Goal: Communication & Community: Share content

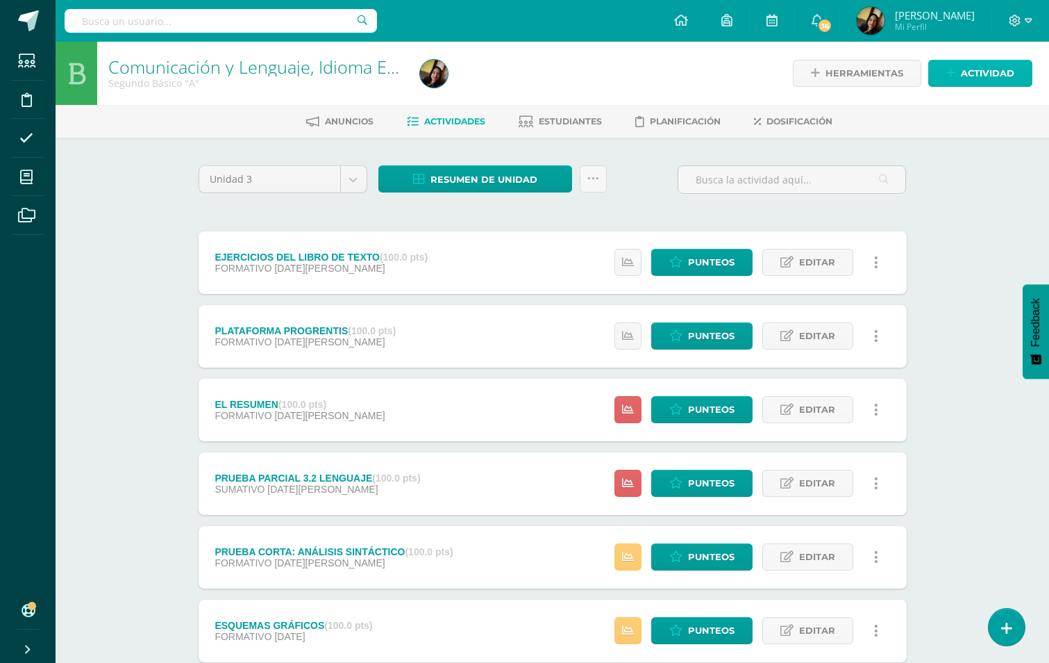
click at [956, 72] on icon at bounding box center [951, 73] width 9 height 12
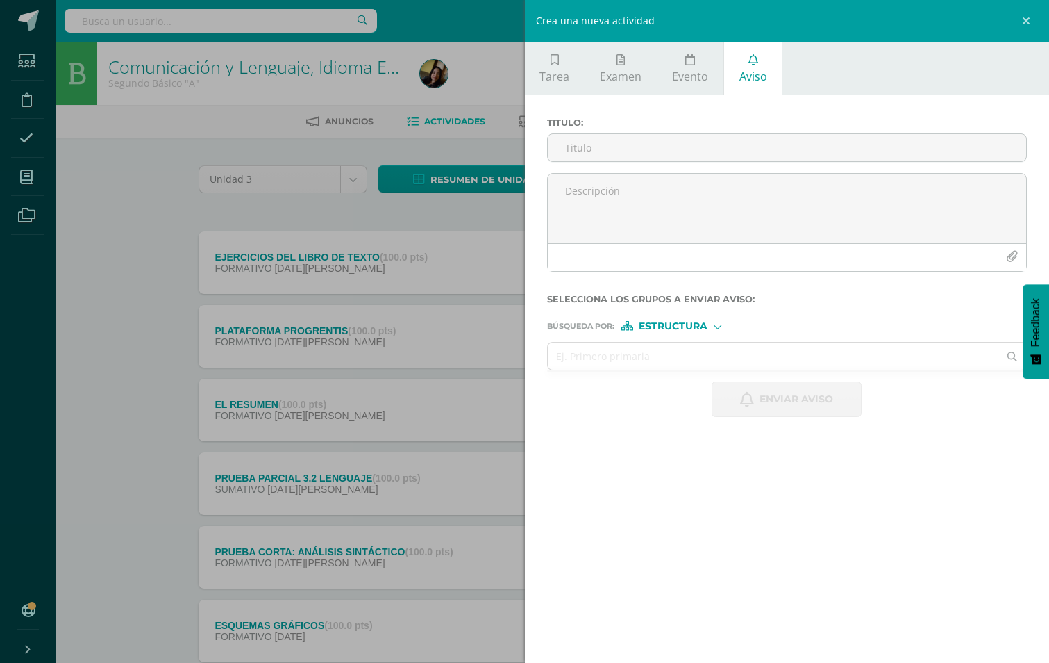
click at [752, 76] on span "Aviso" at bounding box center [754, 76] width 28 height 15
paste textarea "Estimado padre de familia, reciba un cordial saludo. Le informamos que su hijo …"
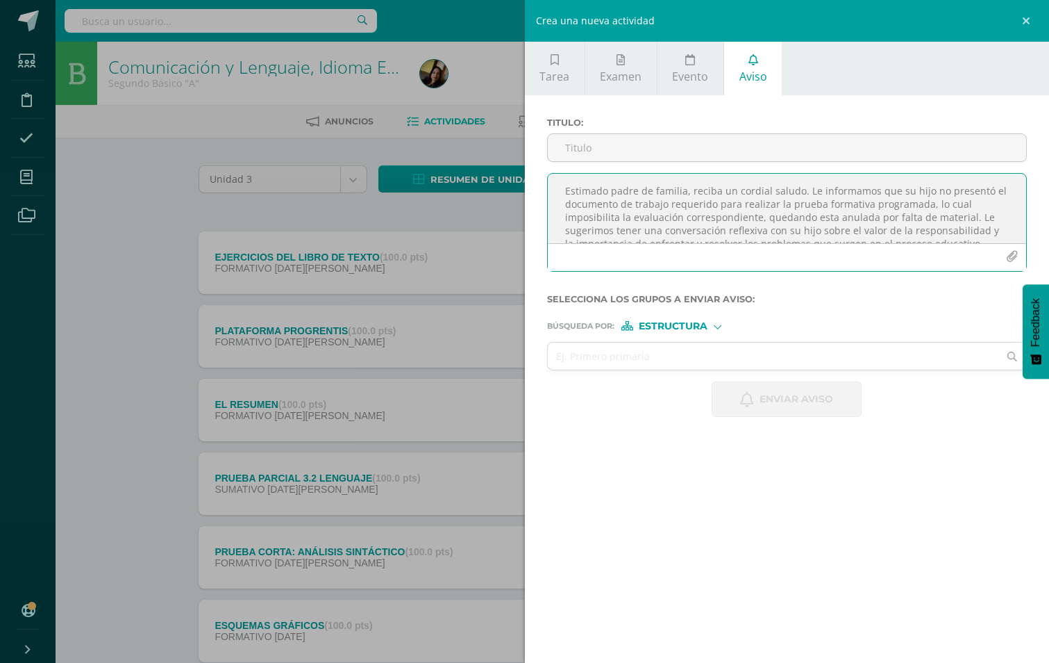
click at [965, 217] on textarea "Estimado padre de familia, reciba un cordial saludo. Le informamos que su hijo …" at bounding box center [787, 208] width 479 height 69
click at [759, 219] on textarea "Estimado padre de familia, reciba un cordial saludo. Le informamos que su hijo …" at bounding box center [787, 208] width 479 height 69
click at [993, 188] on textarea "Estimado padre de familia, reciba un cordial saludo. Le informamos que su hijo …" at bounding box center [787, 208] width 479 height 69
click at [944, 230] on textarea "Estimado padre de familia, reciba un cordial saludo. Le informamos que su hijo …" at bounding box center [787, 208] width 479 height 69
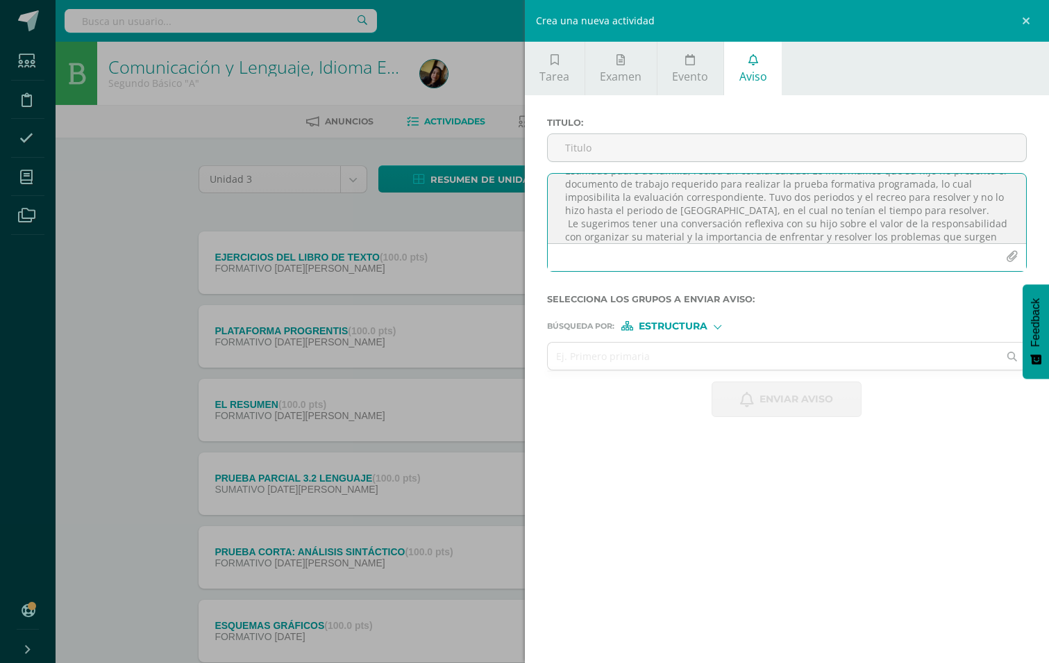
scroll to position [0, 0]
type textarea "Estimado padre de familia, reciba un cordial saludo. Le informamos que su hijo …"
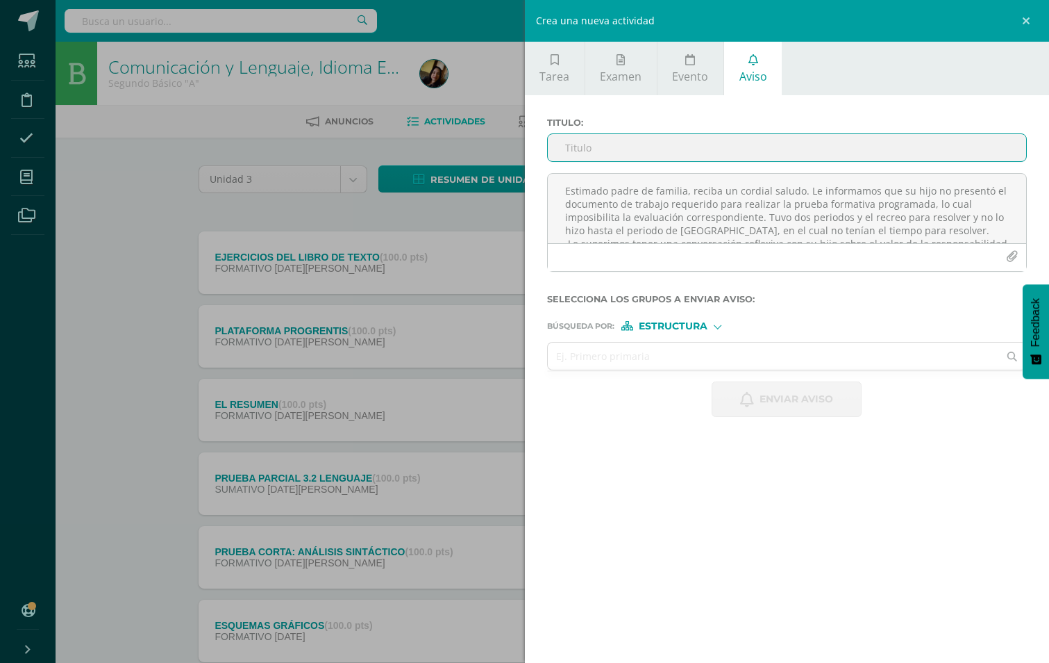
drag, startPoint x: 578, startPoint y: 154, endPoint x: 591, endPoint y: 153, distance: 13.2
click at [578, 154] on input "Titulo :" at bounding box center [787, 147] width 479 height 27
type input "m"
type input "MATERIAL NO PRESENTADO"
click at [672, 328] on span "Estructura" at bounding box center [673, 326] width 69 height 8
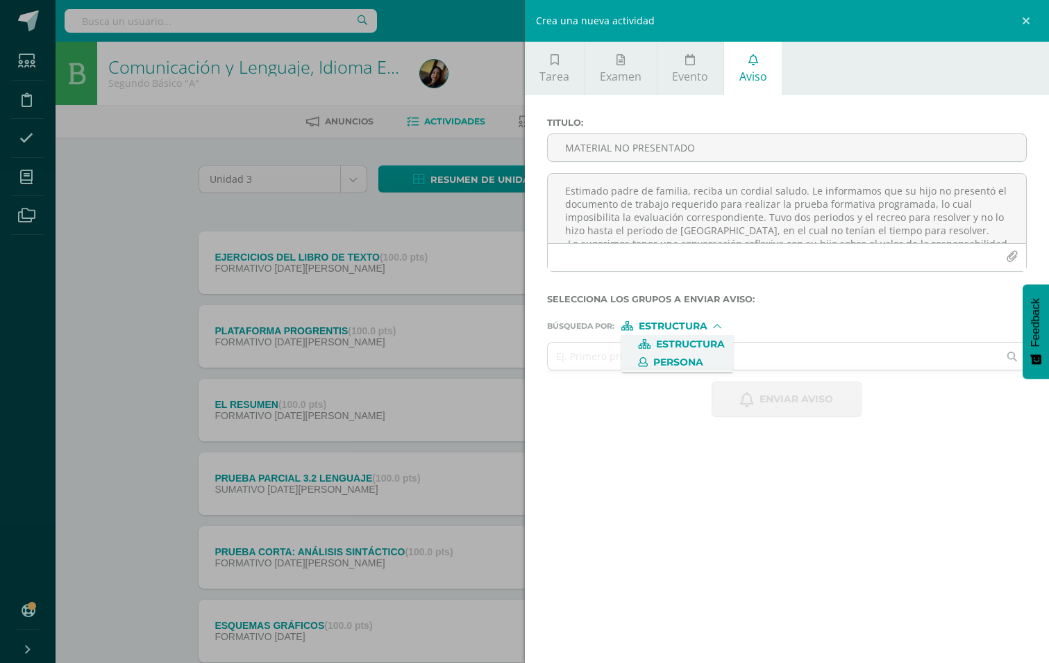
click at [666, 362] on span "Persona" at bounding box center [679, 362] width 50 height 8
click at [927, 232] on textarea "Estimado padre de familia, reciba un cordial saludo. Le informamos que su hijo …" at bounding box center [787, 208] width 479 height 69
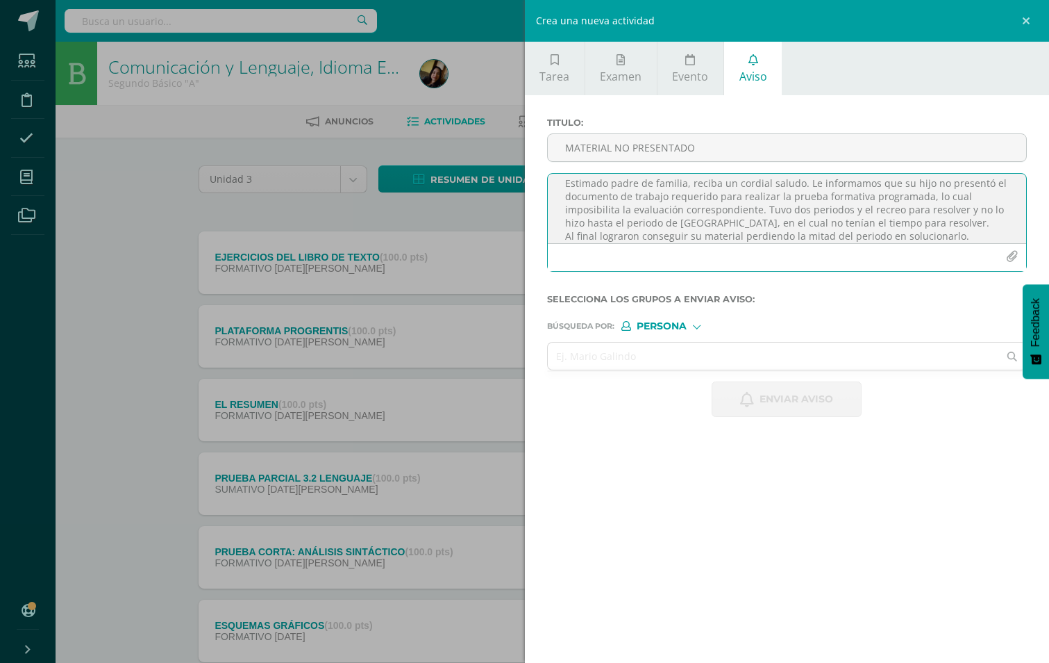
click at [918, 221] on textarea "Estimado padre de familia, reciba un cordial saludo. Le informamos que su hijo …" at bounding box center [787, 208] width 479 height 69
click at [934, 223] on textarea "Estimado padre de familia, reciba un cordial saludo. Le informamos que su hijo …" at bounding box center [787, 208] width 479 height 69
click at [634, 238] on textarea "Estimado padre de familia, reciba un cordial saludo. Le informamos que su hijo …" at bounding box center [787, 208] width 479 height 69
click at [952, 234] on textarea "Estimado padre de familia, reciba un cordial saludo. Le informamos que su hijo …" at bounding box center [787, 208] width 479 height 69
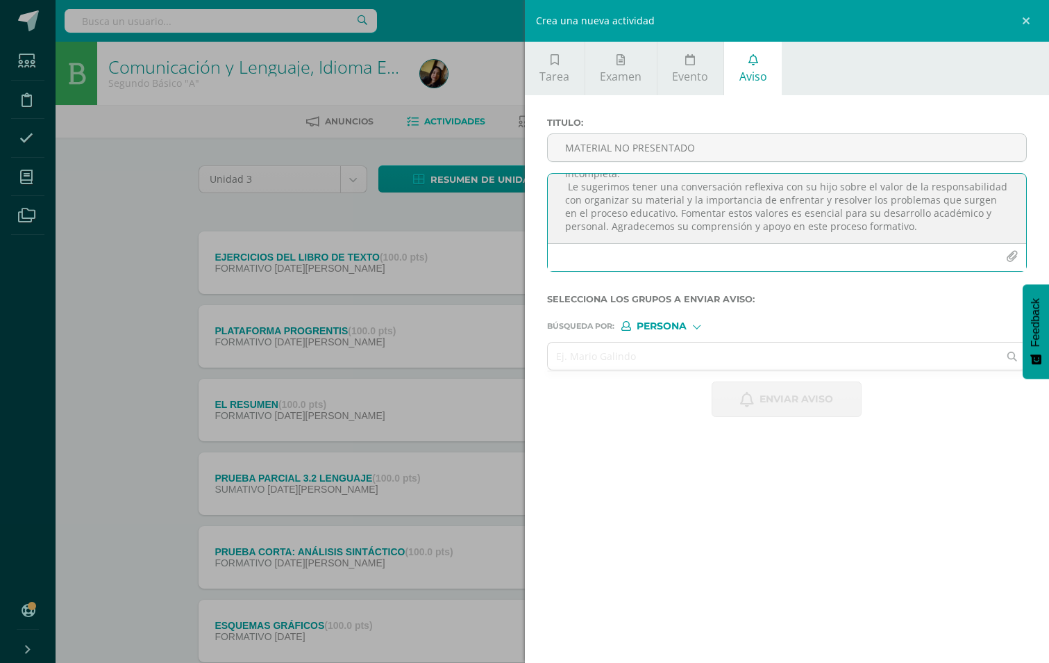
click at [920, 223] on textarea "Estimado padre de familia, reciba un cordial saludo. Le informamos que su hijo …" at bounding box center [787, 208] width 479 height 69
type textarea "Estimado padre de familia, reciba un cordial saludo. Le informamos que su hijo …"
click at [742, 361] on input "text" at bounding box center [773, 355] width 451 height 27
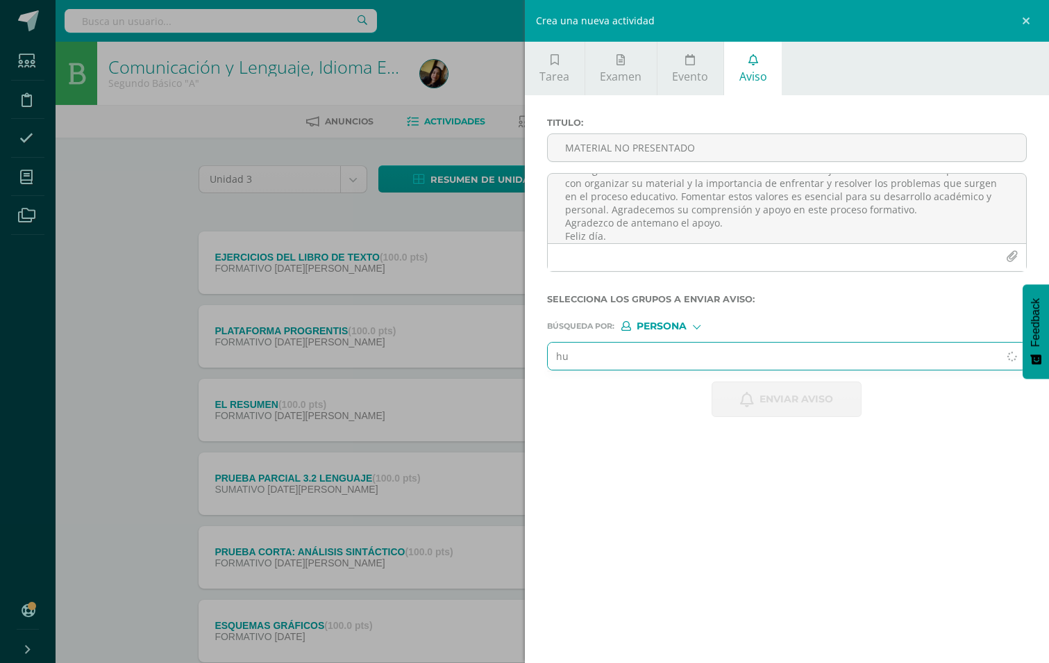
type input "h"
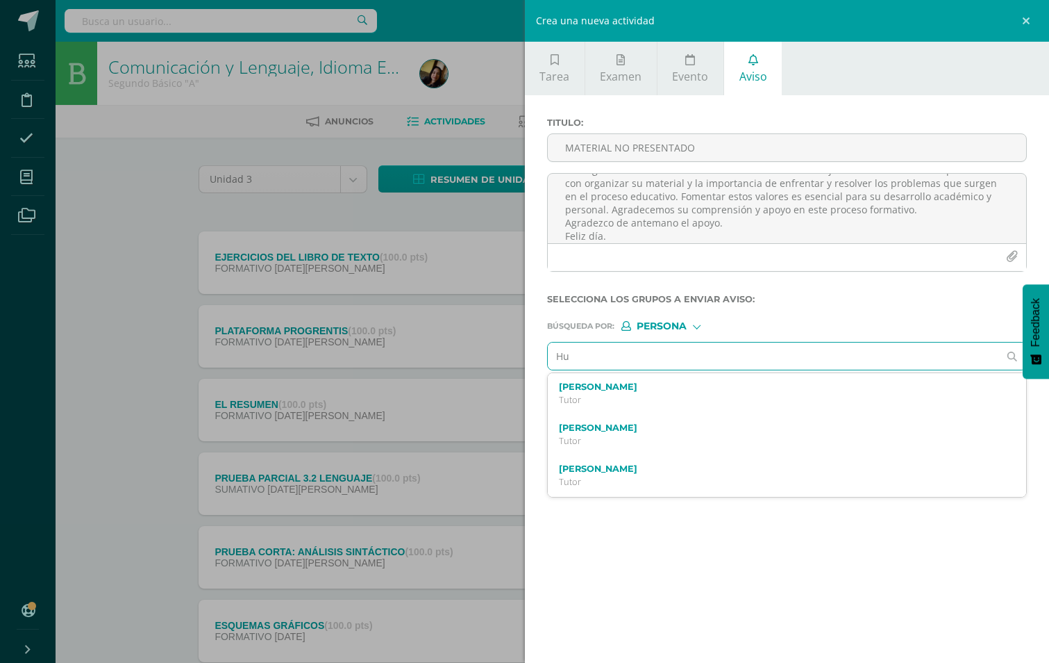
type input "H"
type input "[PERSON_NAME]"
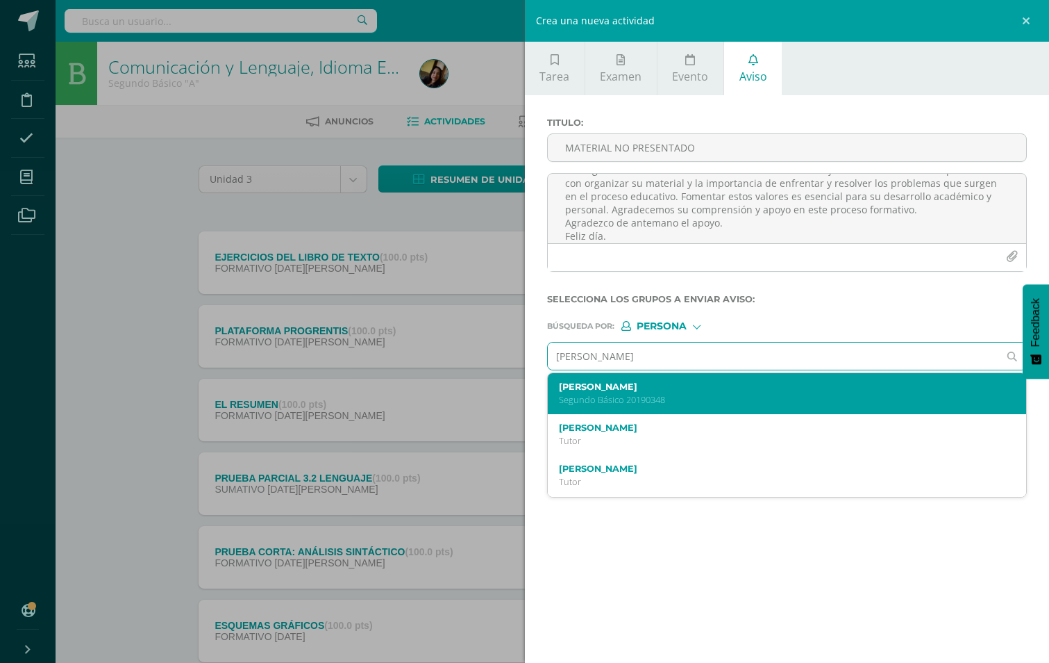
click at [705, 397] on p "Segundo Básico 20190348" at bounding box center [777, 400] width 436 height 12
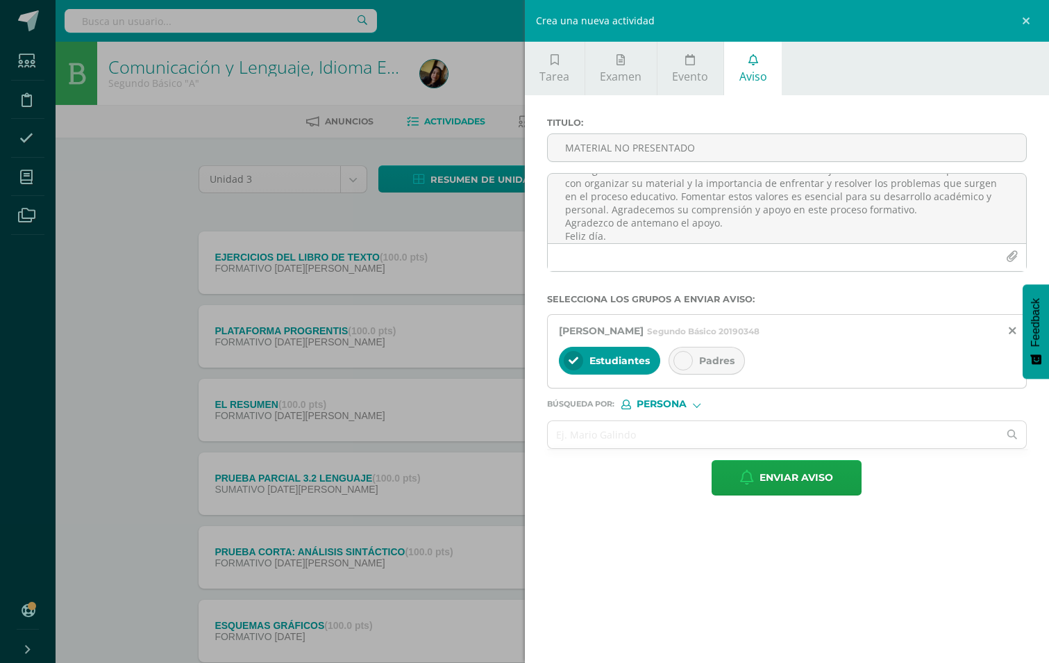
click at [690, 354] on div at bounding box center [683, 360] width 19 height 19
click at [648, 449] on ul at bounding box center [788, 449] width 482 height 1
click at [651, 438] on input "text" at bounding box center [773, 434] width 451 height 27
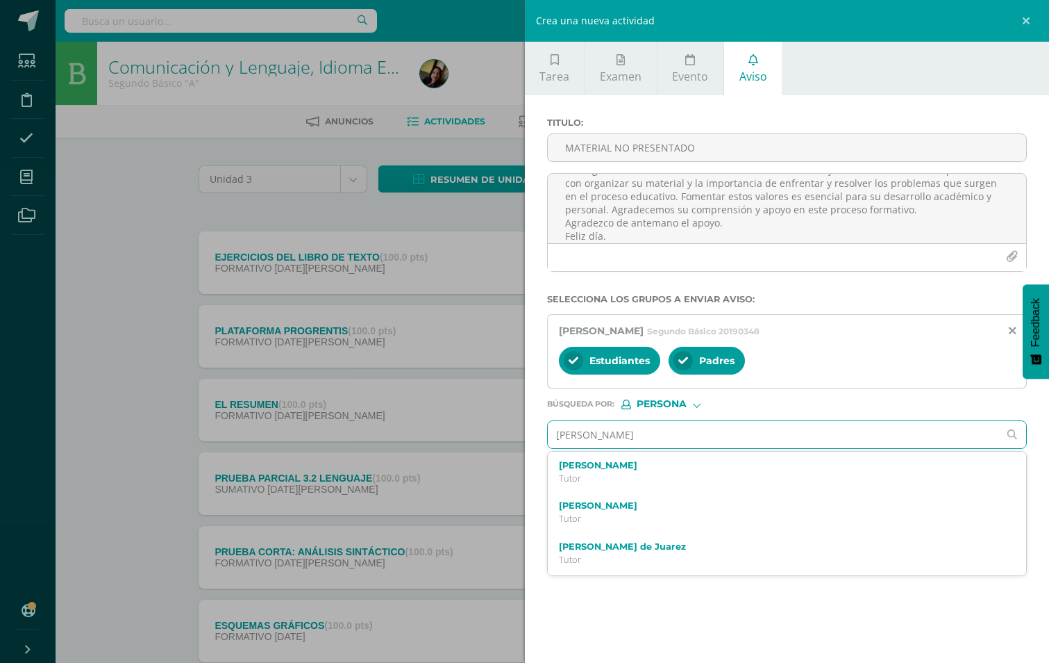
click at [594, 441] on input "[PERSON_NAME]" at bounding box center [773, 434] width 451 height 27
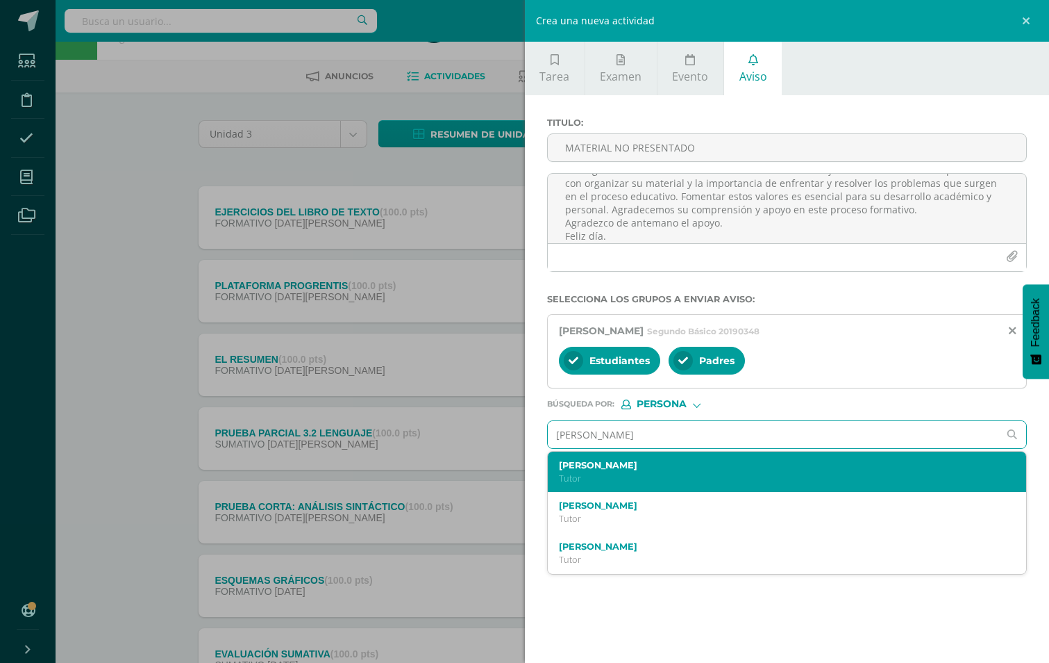
scroll to position [69, 0]
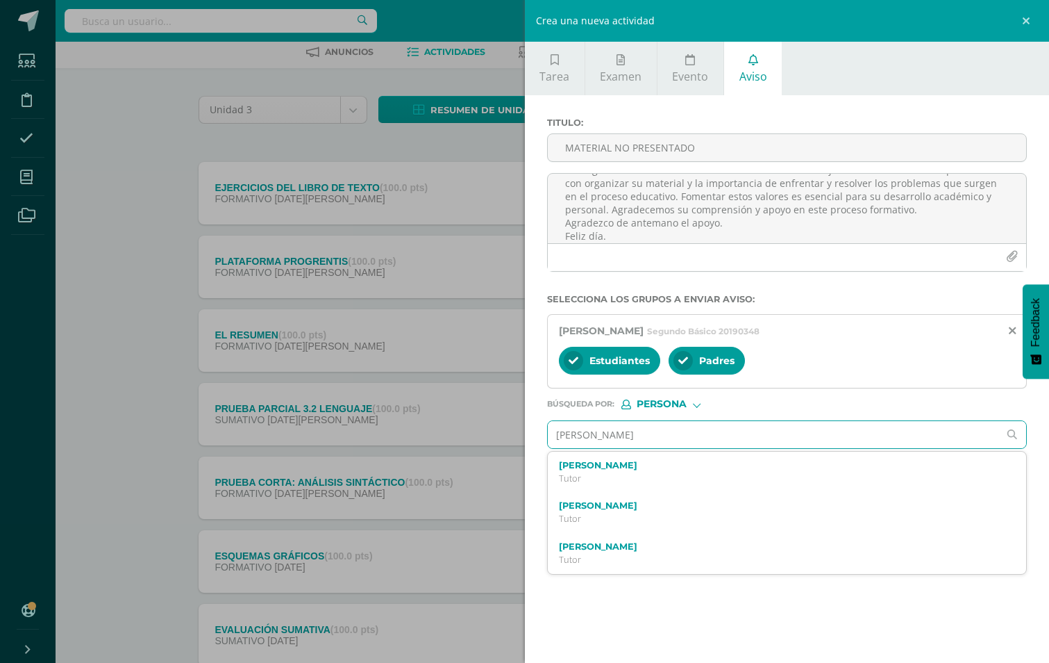
click at [715, 438] on input "[PERSON_NAME]" at bounding box center [773, 434] width 451 height 27
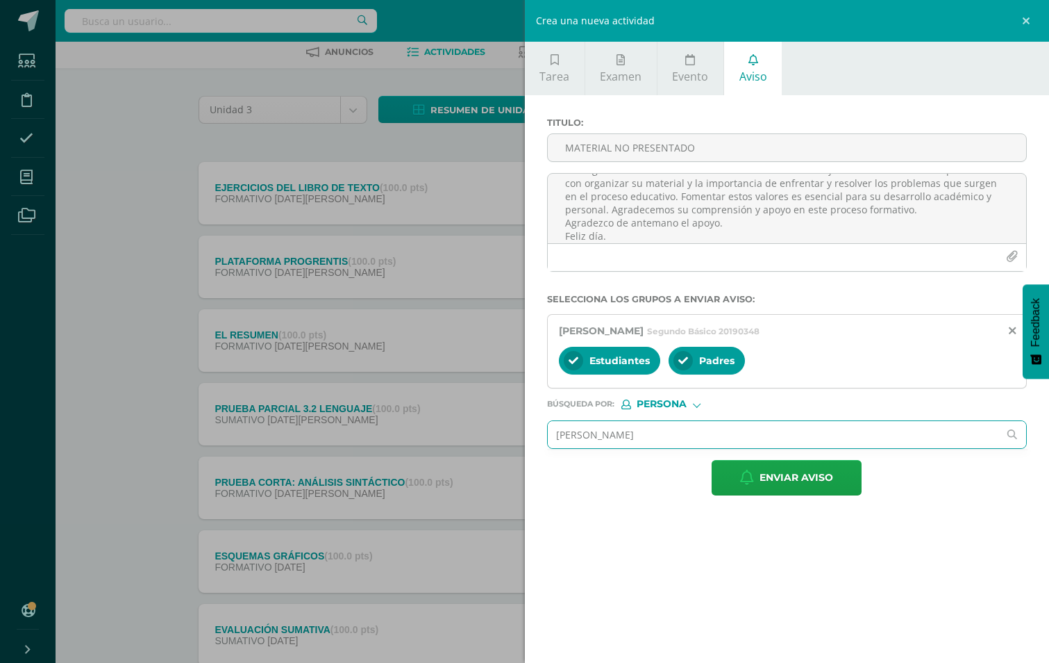
click at [699, 431] on input "[PERSON_NAME]" at bounding box center [773, 434] width 451 height 27
click at [640, 428] on input "[PERSON_NAME]" at bounding box center [773, 434] width 451 height 27
click at [706, 422] on input "[PERSON_NAME]" at bounding box center [773, 434] width 451 height 27
type input "s"
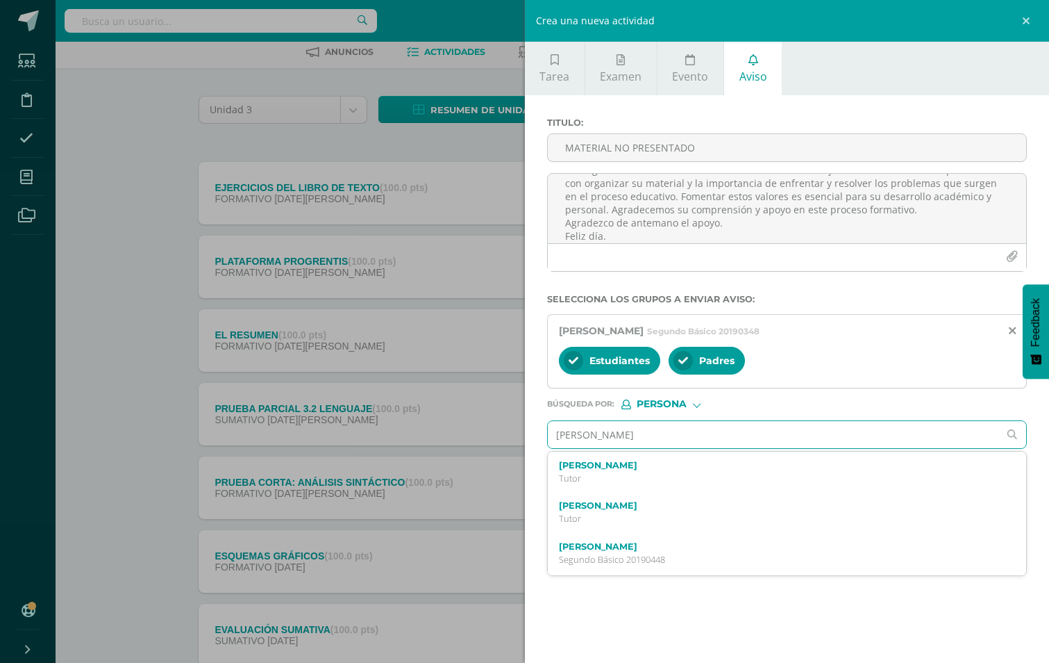
type input "[PERSON_NAME]"
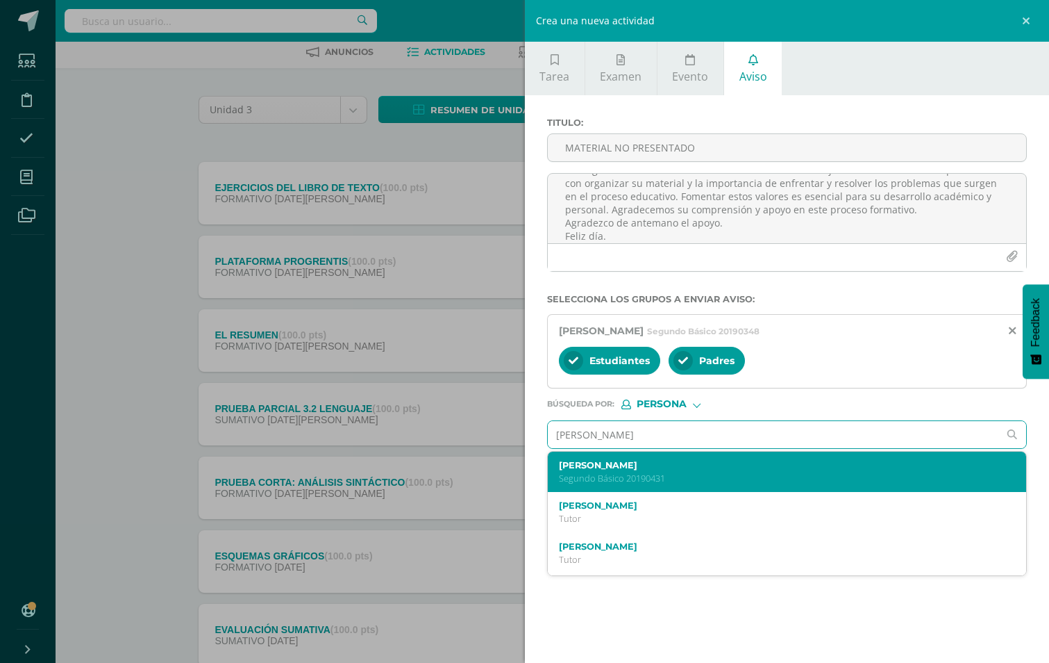
click at [658, 480] on p "Segundo Básico 20190431" at bounding box center [777, 478] width 436 height 12
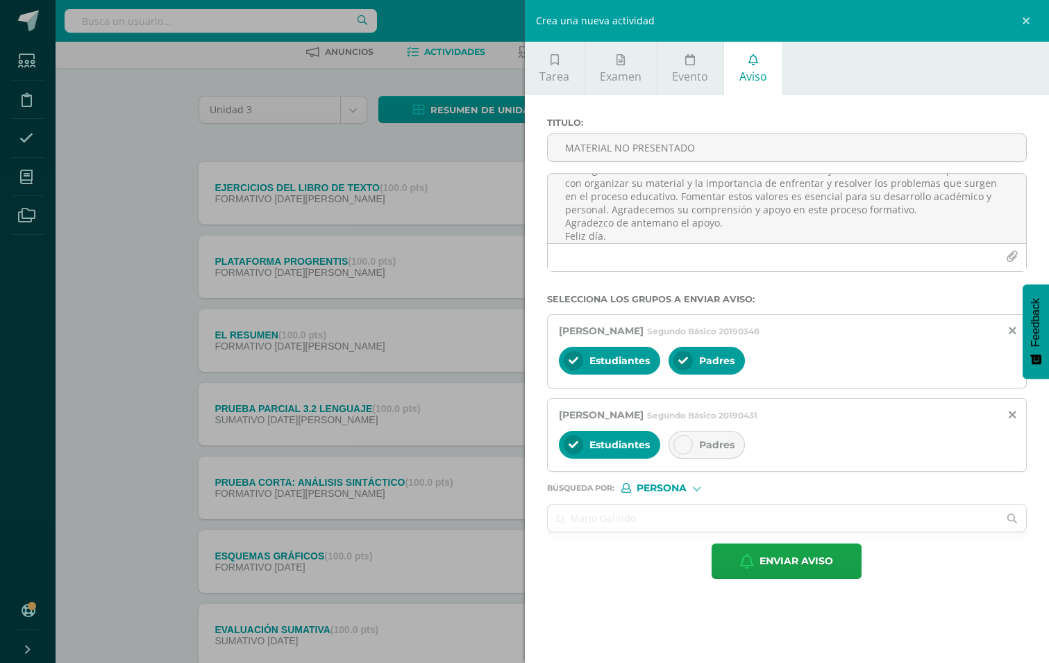
click at [685, 447] on icon at bounding box center [684, 445] width 10 height 10
click at [645, 517] on input "text" at bounding box center [773, 517] width 451 height 27
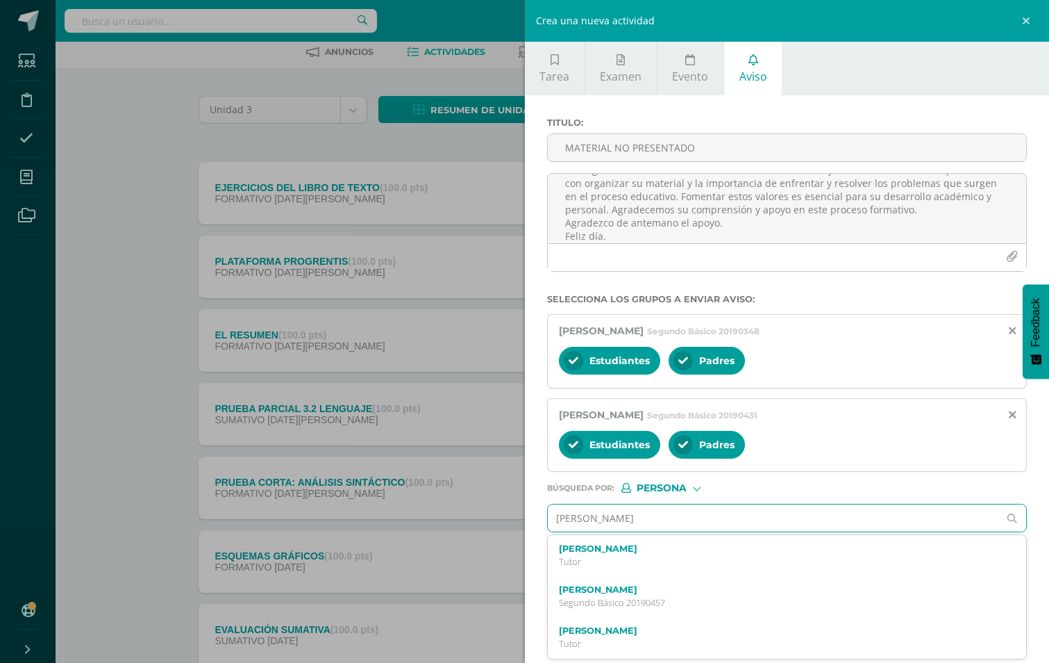
type input "[PERSON_NAME]<"
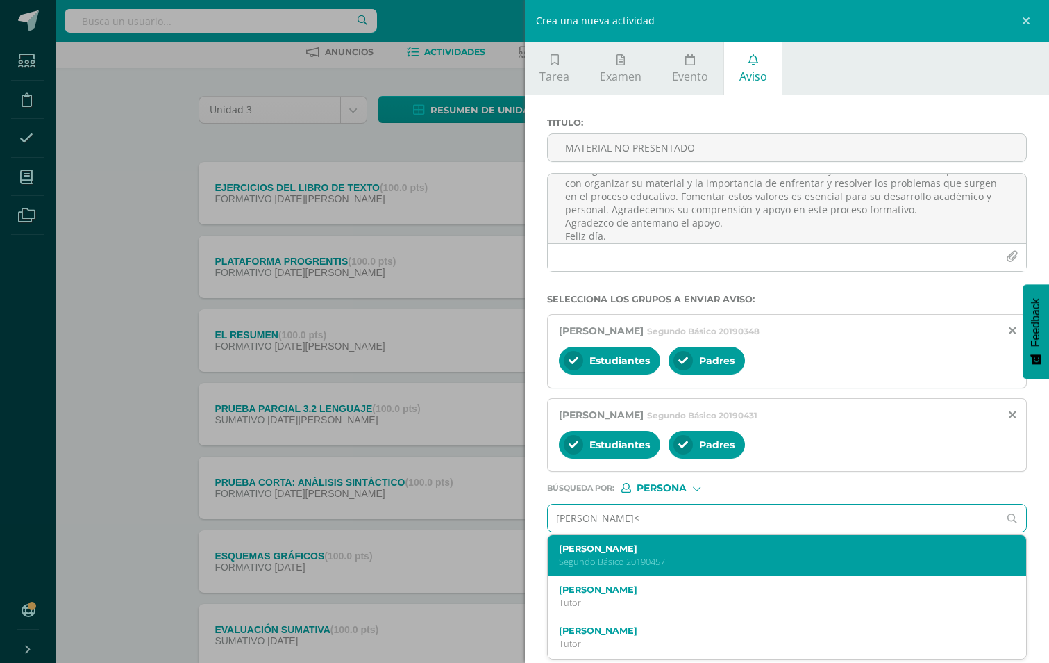
click at [629, 561] on p "Segundo Básico 20190457" at bounding box center [777, 562] width 436 height 12
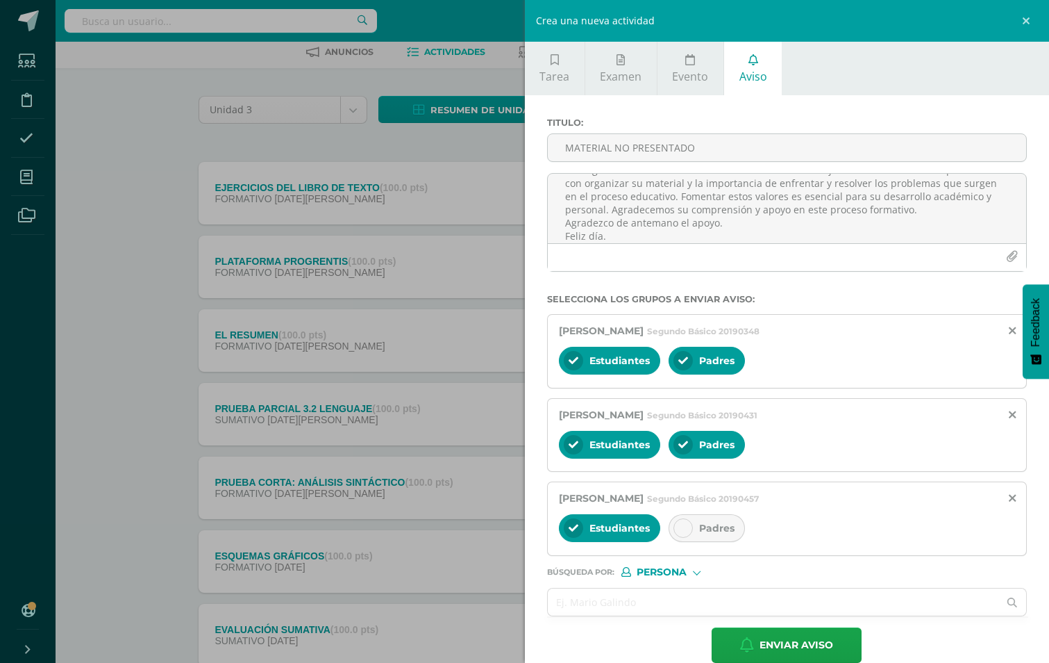
click at [679, 524] on icon at bounding box center [684, 528] width 10 height 10
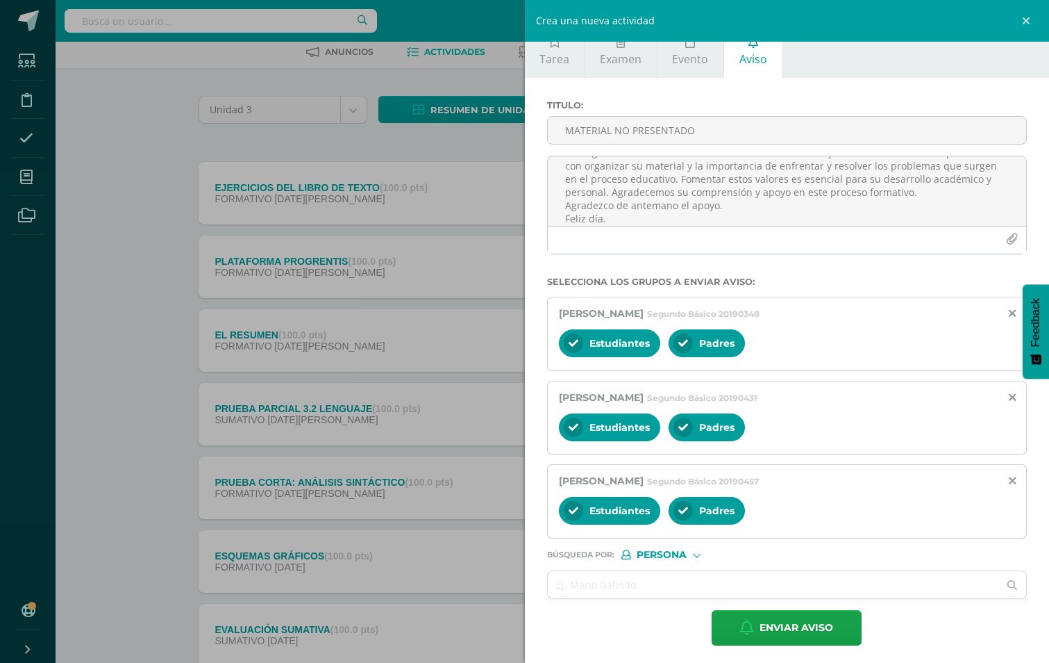
scroll to position [22, 0]
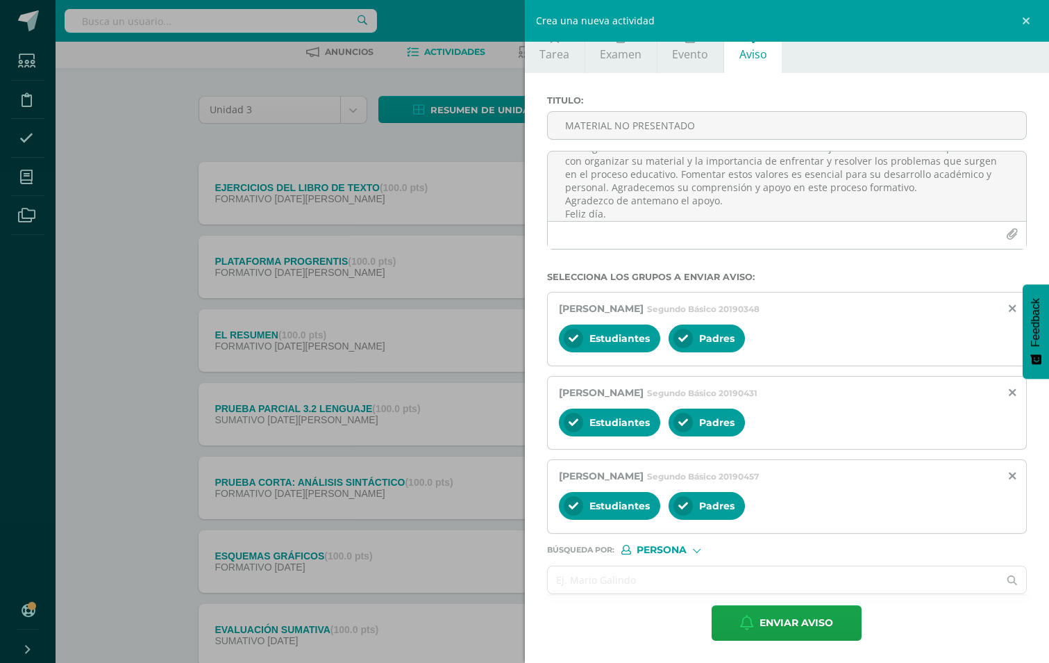
click at [663, 579] on input "text" at bounding box center [773, 579] width 451 height 27
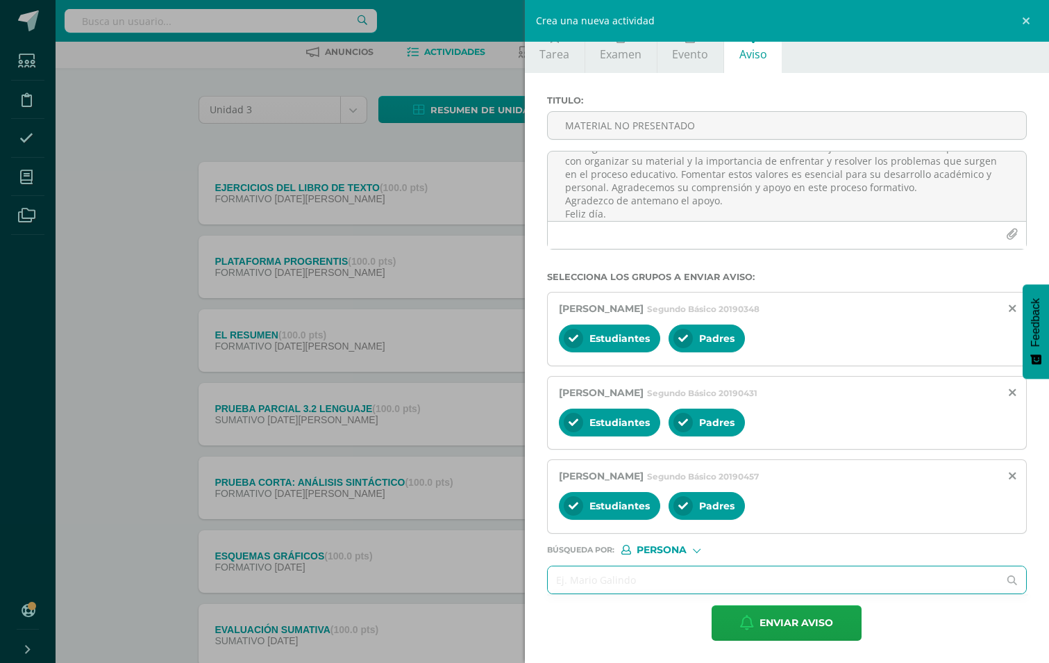
type input "N"
type input "[PERSON_NAME]"
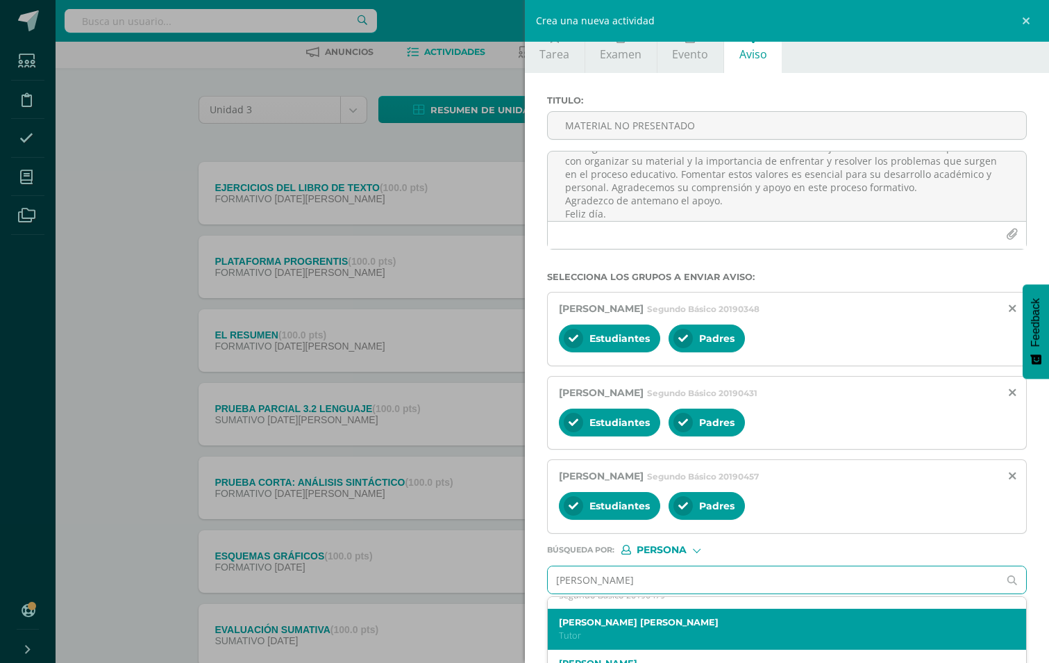
scroll to position [0, 0]
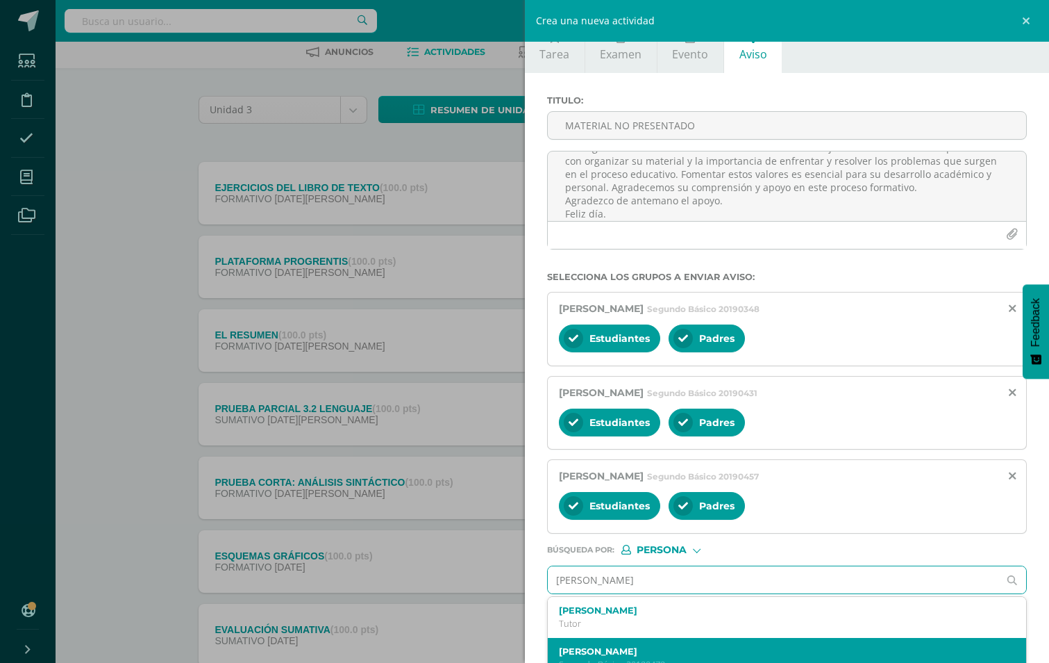
click at [629, 652] on label "[PERSON_NAME]" at bounding box center [777, 651] width 436 height 10
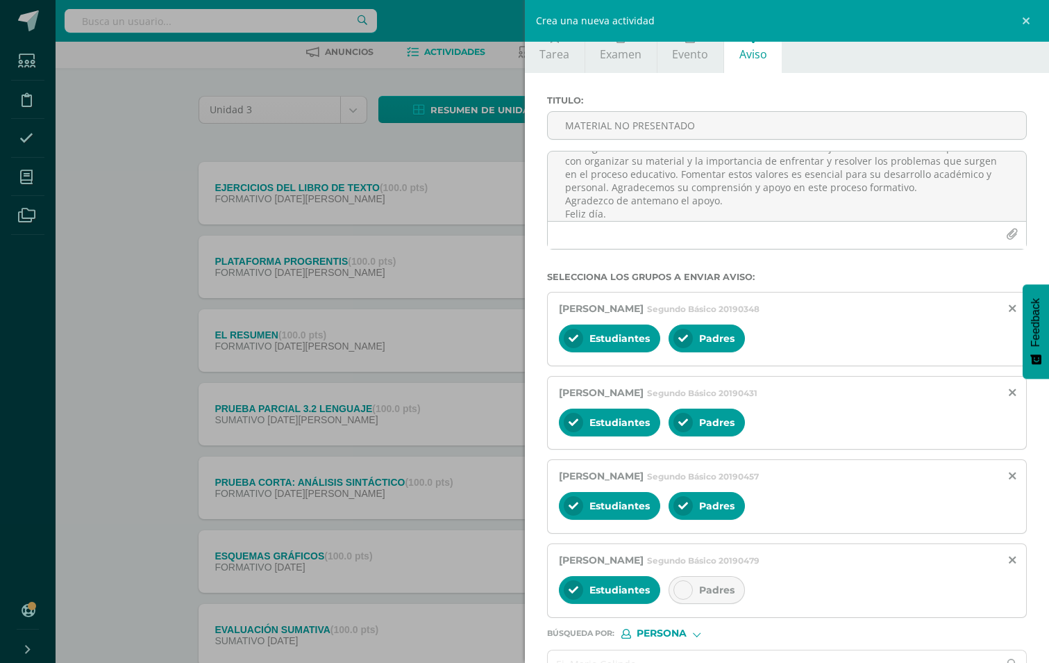
click at [674, 595] on div at bounding box center [683, 589] width 19 height 19
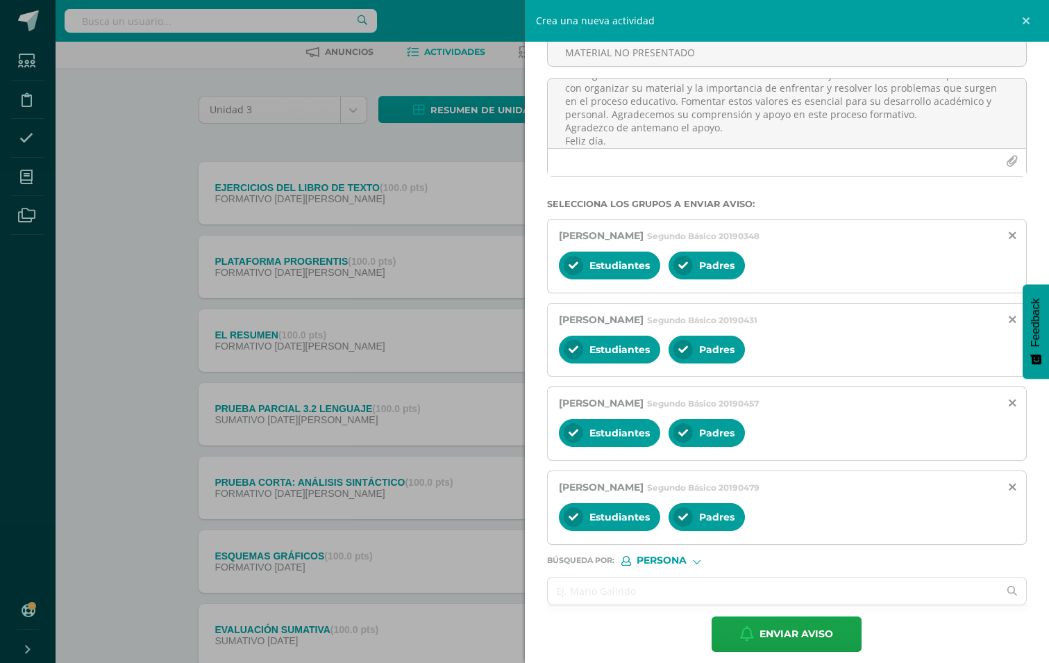
scroll to position [106, 0]
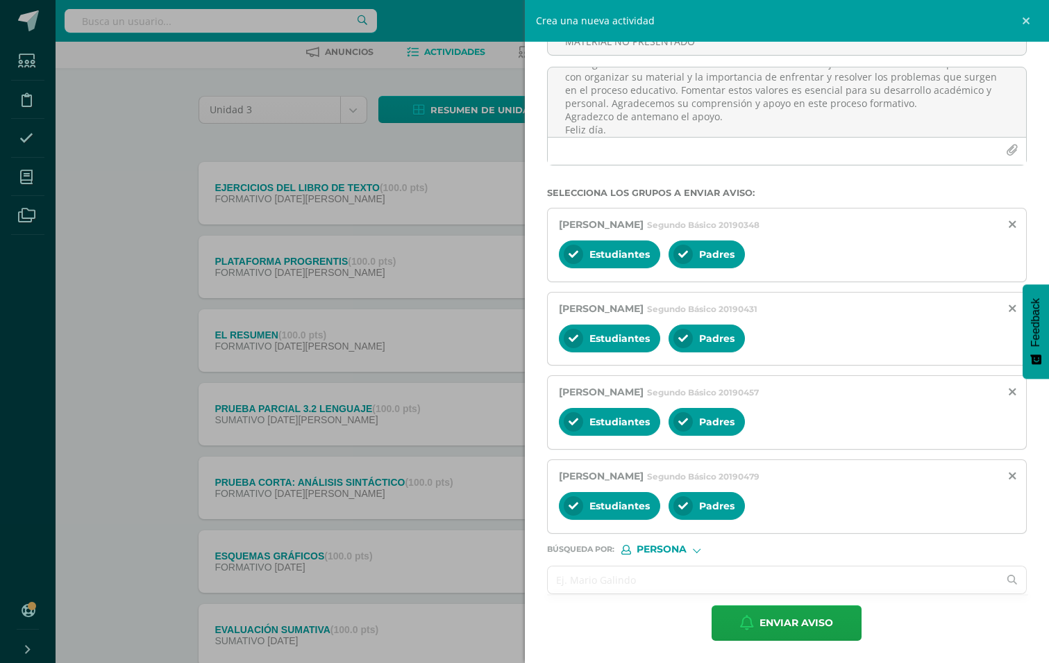
click at [667, 576] on input "text" at bounding box center [773, 579] width 451 height 27
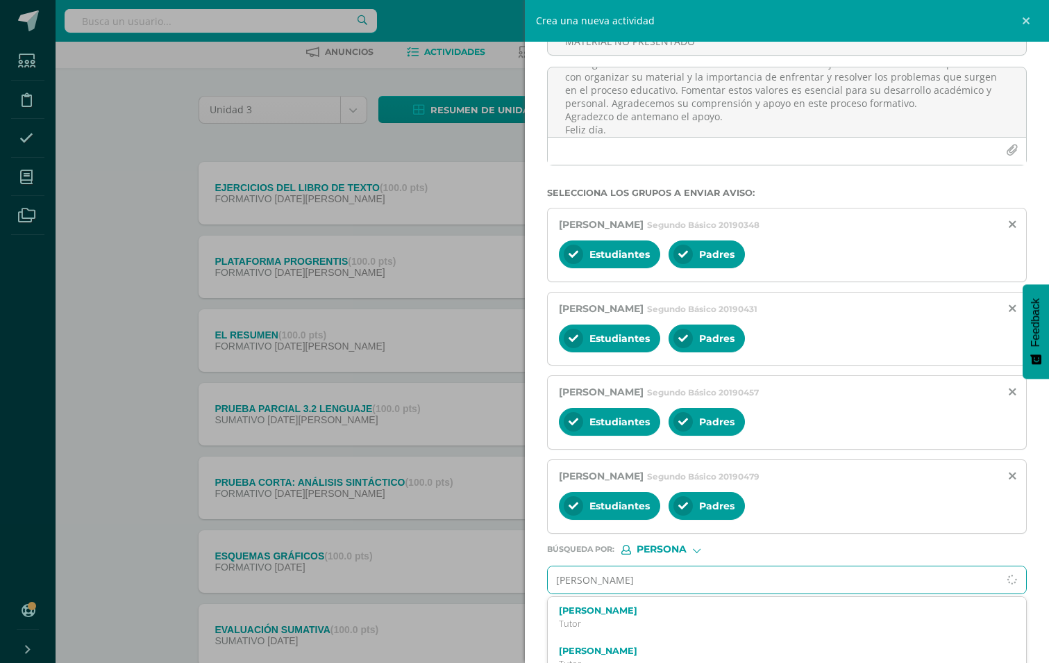
type input "[PERSON_NAME]"
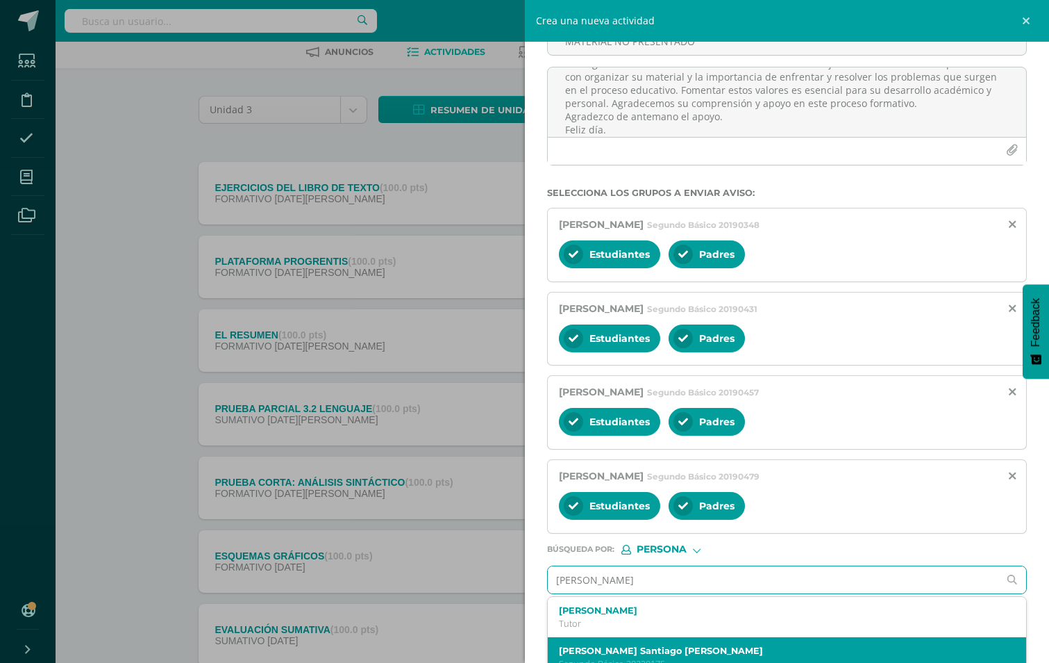
click at [655, 652] on label "[PERSON_NAME] Santiago [PERSON_NAME]" at bounding box center [777, 650] width 436 height 10
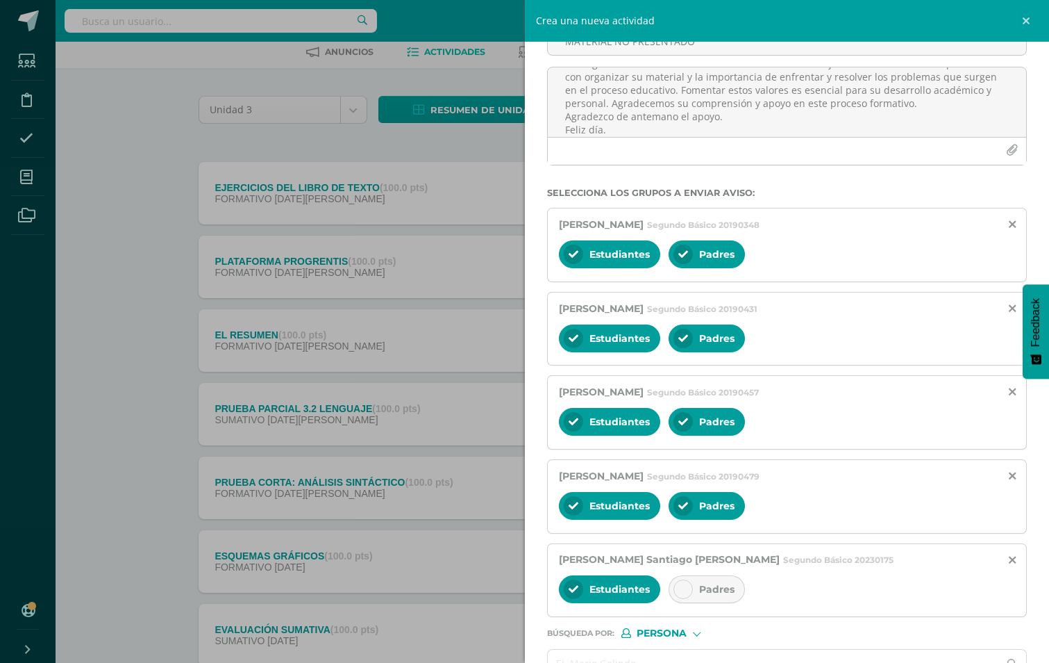
click at [674, 586] on div at bounding box center [683, 588] width 19 height 19
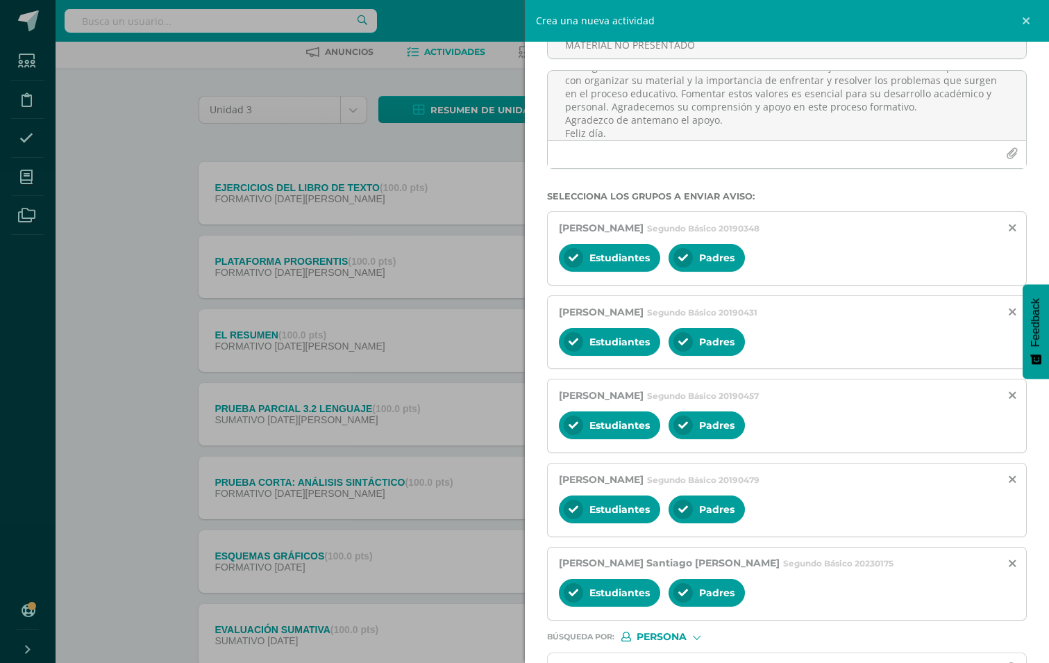
scroll to position [190, 0]
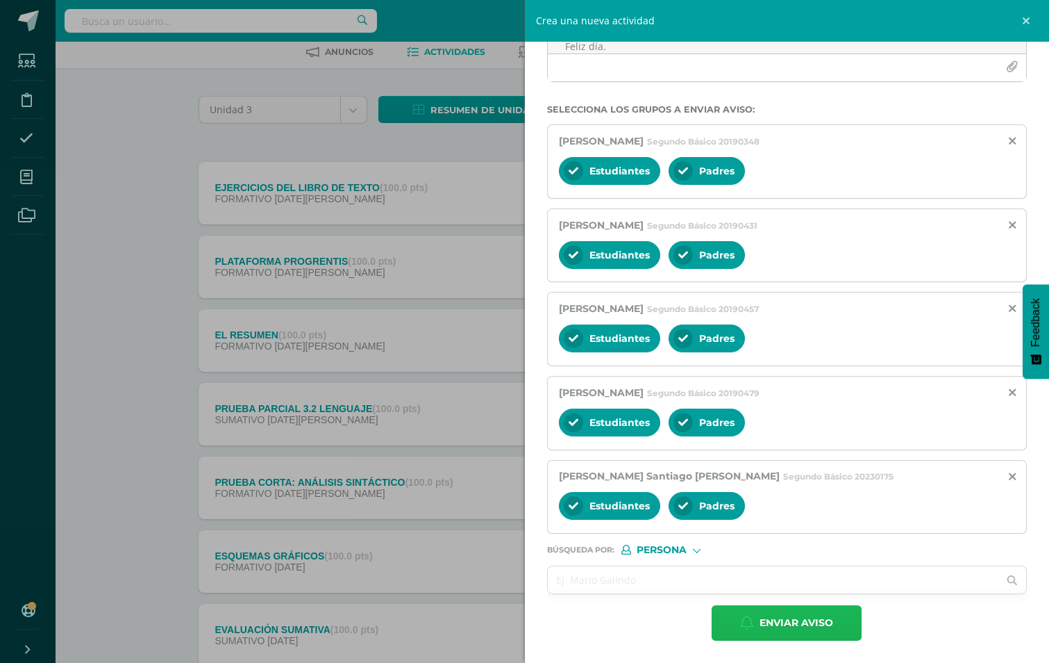
click at [796, 622] on span "Enviar aviso" at bounding box center [797, 623] width 74 height 34
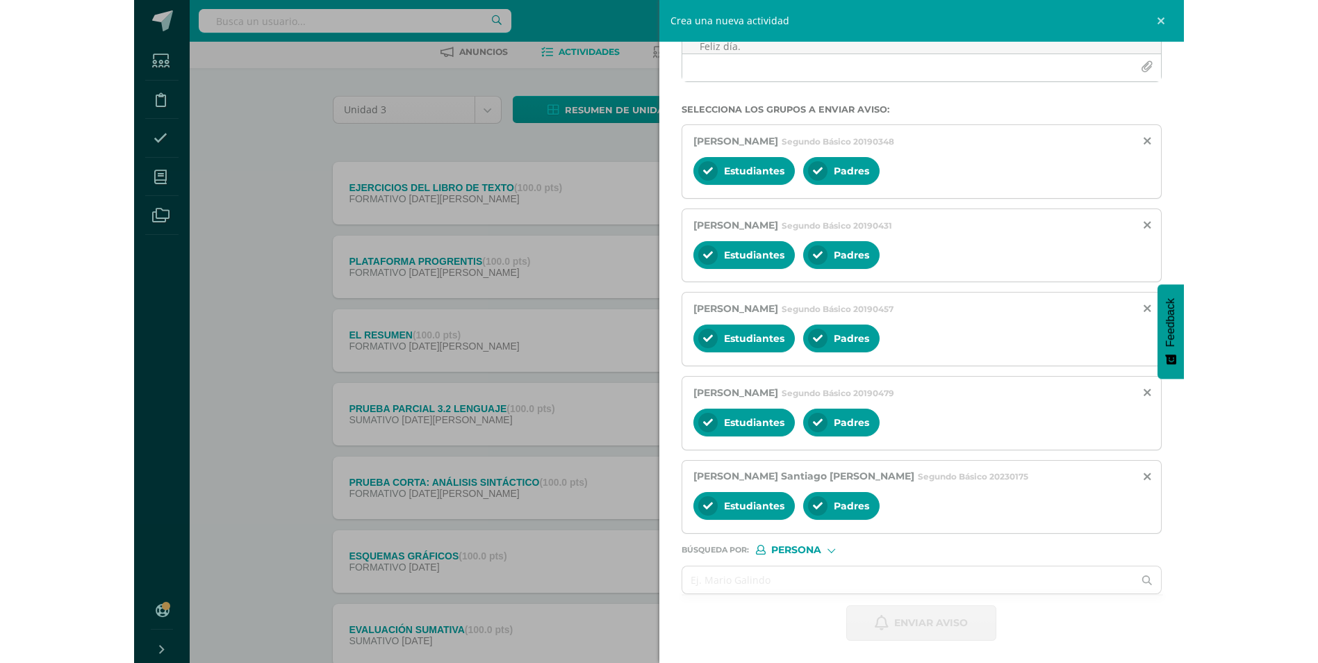
scroll to position [0, 0]
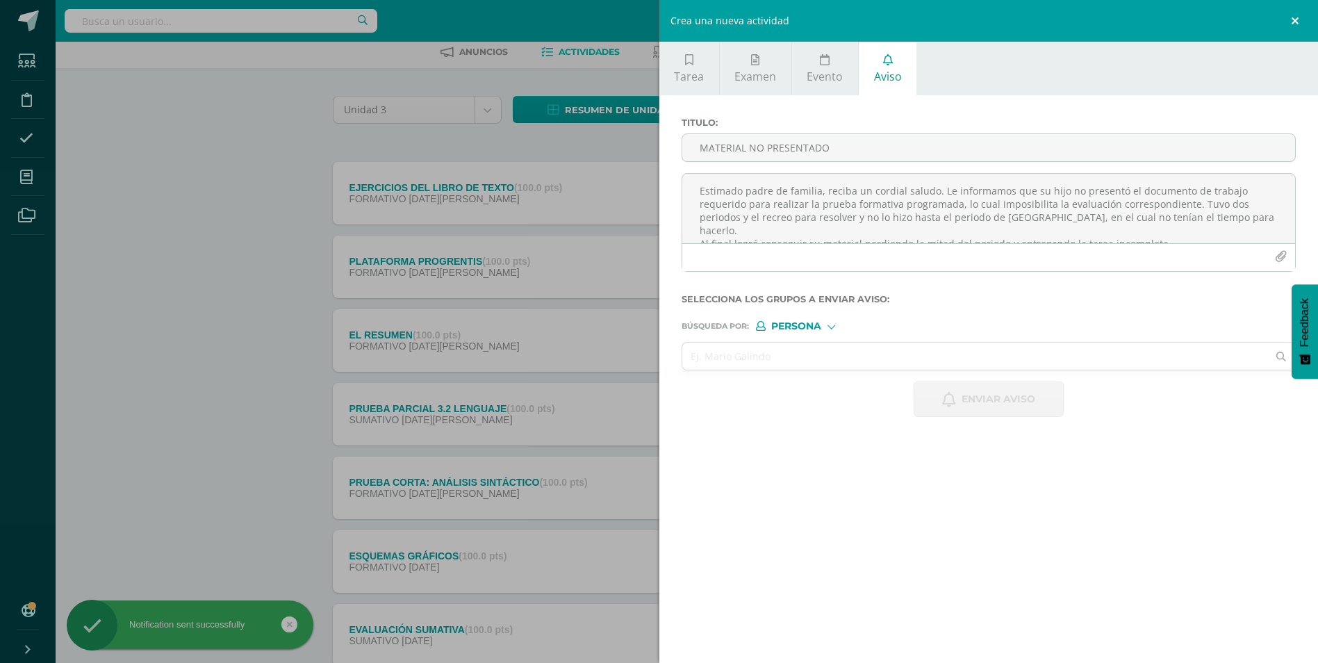
click at [1049, 14] on link at bounding box center [1297, 21] width 42 height 42
